Goal: Information Seeking & Learning: Learn about a topic

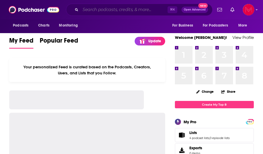
click at [136, 10] on input "Search podcasts, credits, & more..." at bounding box center [123, 10] width 87 height 8
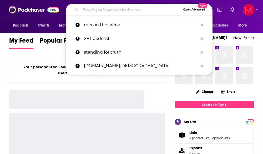
paste input "What's [DEMOGRAPHIC_DATA] Got to Do With It?"
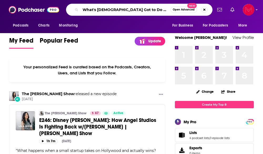
type input "What's [DEMOGRAPHIC_DATA] Got to Do With It?"
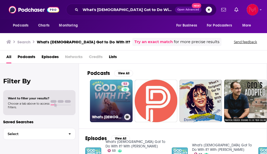
click at [114, 99] on link "53 What's [DEMOGRAPHIC_DATA] Got To Do With It? With [PERSON_NAME]" at bounding box center [111, 101] width 43 height 43
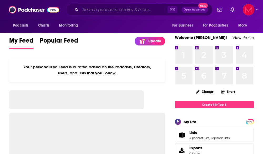
click at [115, 9] on input "Search podcasts, credits, & more..." at bounding box center [123, 10] width 87 height 8
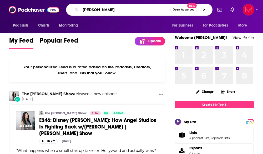
type input "[PERSON_NAME]"
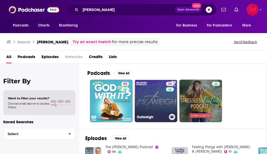
click at [162, 104] on link "43 Outweigh" at bounding box center [156, 101] width 43 height 43
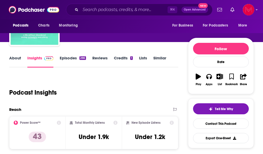
scroll to position [41, 0]
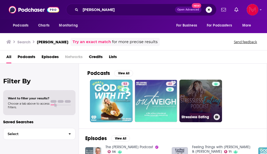
click at [201, 93] on link "Stressless Eating" at bounding box center [200, 101] width 43 height 43
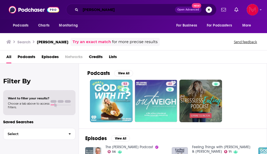
click at [106, 10] on input "[PERSON_NAME]" at bounding box center [127, 10] width 94 height 8
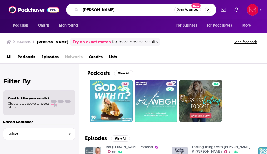
drag, startPoint x: 106, startPoint y: 10, endPoint x: 85, endPoint y: 9, distance: 20.8
click at [85, 9] on input "[PERSON_NAME]" at bounding box center [127, 10] width 94 height 8
type input "feeling things with [PERSON_NAME]"
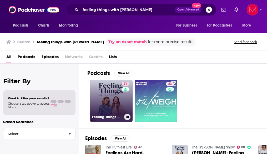
click at [114, 96] on link "71 Feeling Things with [PERSON_NAME] & [PERSON_NAME]" at bounding box center [111, 101] width 43 height 43
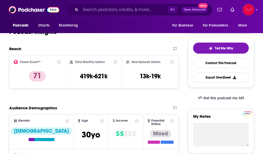
scroll to position [101, 0]
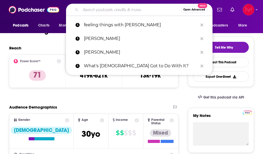
click at [104, 9] on input "Search podcasts, credits, & more..." at bounding box center [130, 10] width 100 height 8
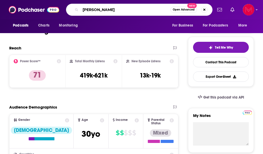
type input "[PERSON_NAME]"
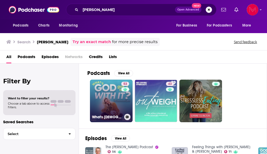
click at [113, 106] on link "53 What's [DEMOGRAPHIC_DATA] Got To Do With It? With [PERSON_NAME]" at bounding box center [111, 101] width 43 height 43
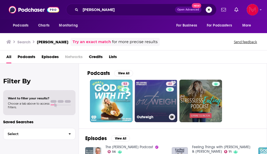
click at [162, 101] on link "43 Outweigh" at bounding box center [156, 101] width 43 height 43
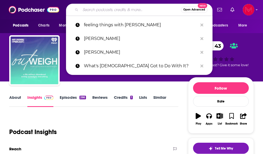
click at [98, 8] on input "Search podcasts, credits, & more..." at bounding box center [130, 10] width 100 height 8
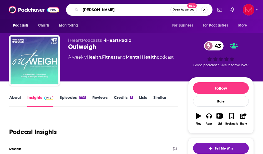
type input "[PERSON_NAME]"
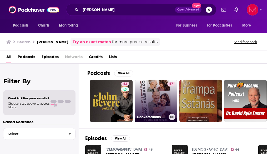
click at [151, 103] on link "67 Conversations with [PERSON_NAME] & [PERSON_NAME]" at bounding box center [156, 101] width 43 height 43
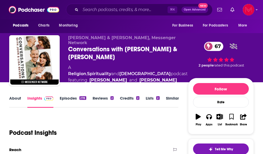
click at [71, 98] on link "Episodes 278" at bounding box center [73, 102] width 26 height 12
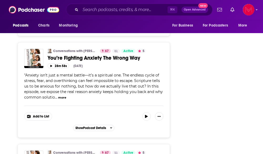
scroll to position [1117, 0]
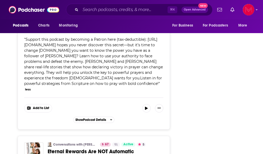
scroll to position [1255, 0]
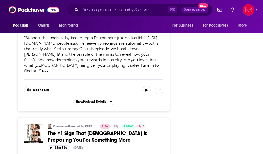
scroll to position [1386, 0]
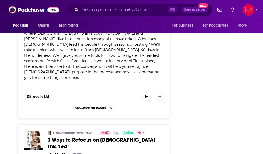
scroll to position [1524, 0]
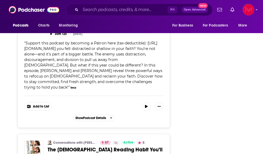
scroll to position [1642, 0]
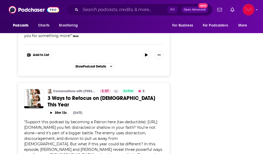
scroll to position [1371, 0]
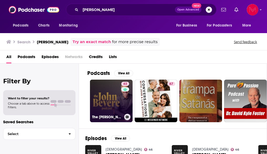
click at [111, 104] on link "63 The [PERSON_NAME] Podcast" at bounding box center [111, 101] width 43 height 43
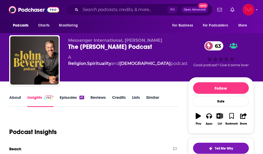
click at [69, 98] on link "Episodes 41" at bounding box center [72, 101] width 24 height 12
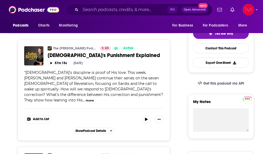
scroll to position [113, 0]
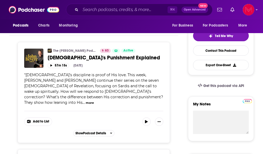
click at [94, 101] on button "more" at bounding box center [90, 103] width 8 height 4
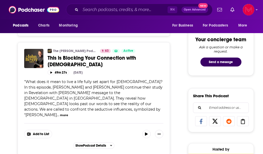
scroll to position [267, 0]
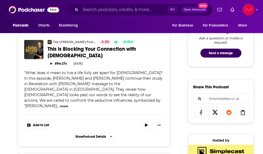
click at [68, 104] on button "more" at bounding box center [64, 106] width 8 height 4
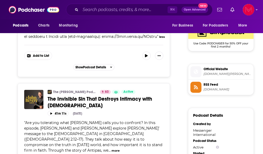
scroll to position [398, 0]
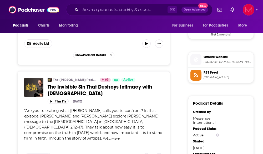
click at [111, 136] on button "more" at bounding box center [115, 138] width 8 height 4
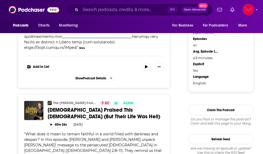
scroll to position [539, 0]
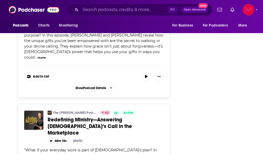
scroll to position [1170, 0]
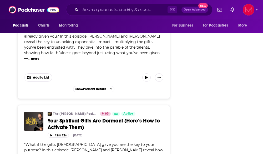
scroll to position [1053, 0]
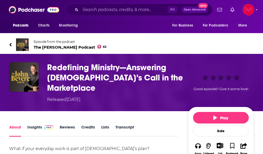
click at [11, 44] on icon at bounding box center [10, 44] width 3 height 5
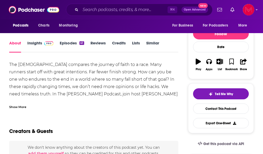
scroll to position [55, 0]
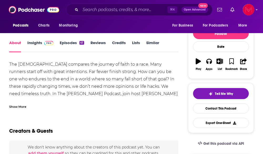
click at [34, 42] on link "Insights" at bounding box center [40, 46] width 26 height 12
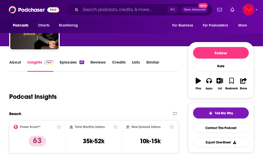
scroll to position [35, 0]
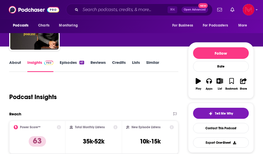
click at [67, 63] on link "Episodes 41" at bounding box center [72, 66] width 24 height 12
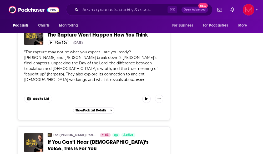
scroll to position [1402, 0]
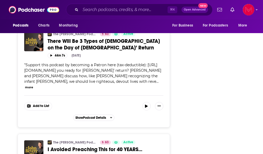
scroll to position [1874, 0]
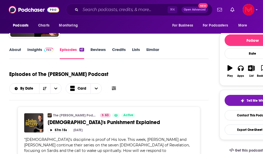
scroll to position [0, 0]
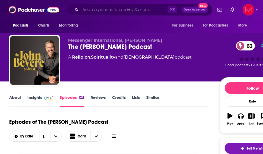
click at [109, 11] on input "Search podcasts, credits, & more..." at bounding box center [123, 10] width 87 height 8
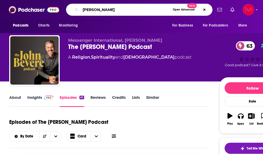
type input "[PERSON_NAME]"
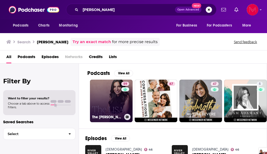
click at [109, 105] on link "59 The [PERSON_NAME] Podcast" at bounding box center [111, 101] width 43 height 43
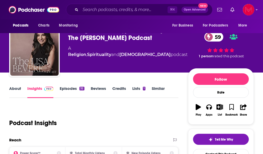
scroll to position [10, 0]
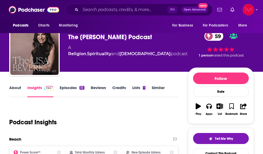
click at [69, 87] on link "Episodes 32" at bounding box center [72, 91] width 24 height 12
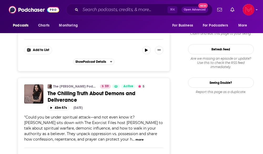
scroll to position [629, 0]
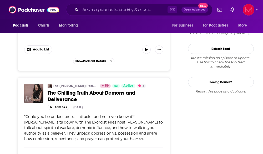
click at [144, 137] on button "more" at bounding box center [139, 139] width 8 height 4
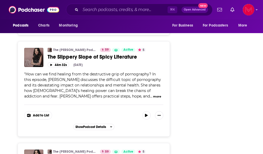
scroll to position [909, 0]
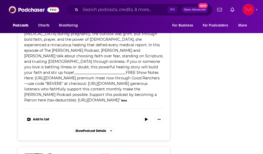
scroll to position [1066, 0]
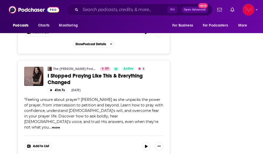
scroll to position [1301, 0]
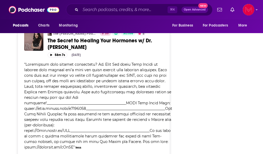
scroll to position [1449, 0]
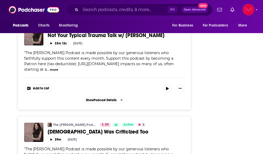
scroll to position [1799, 0]
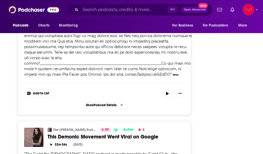
scroll to position [1945, 0]
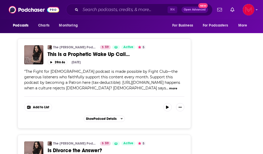
scroll to position [2174, 0]
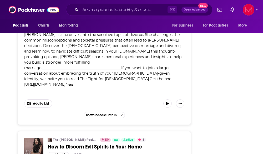
scroll to position [2324, 0]
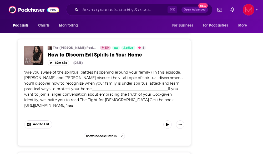
scroll to position [2416, 0]
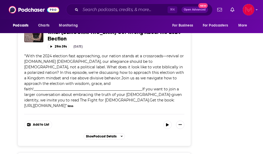
scroll to position [2552, 0]
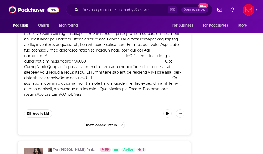
scroll to position [1422, 0]
